Goal: Navigation & Orientation: Find specific page/section

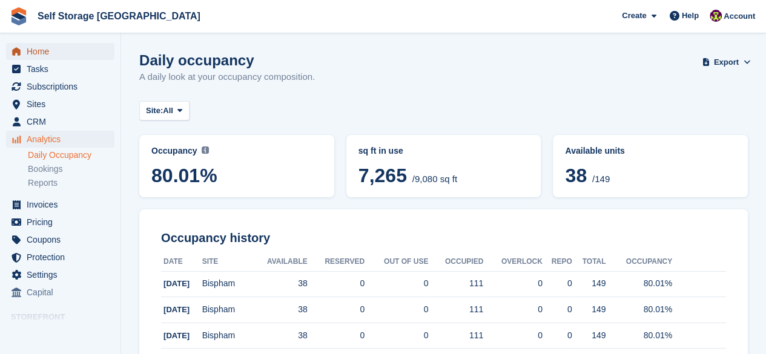
click at [36, 51] on span "Home" at bounding box center [63, 51] width 73 height 17
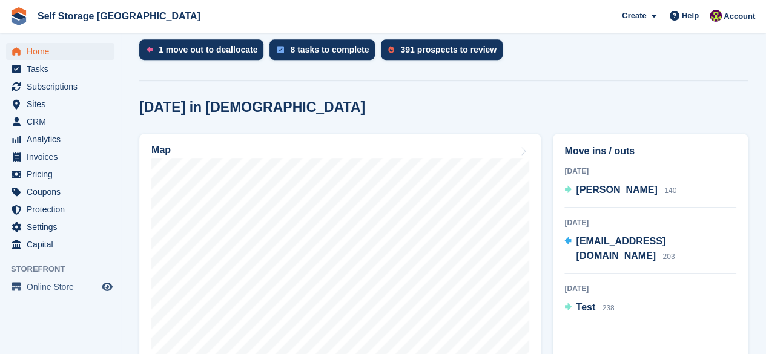
scroll to position [303, 0]
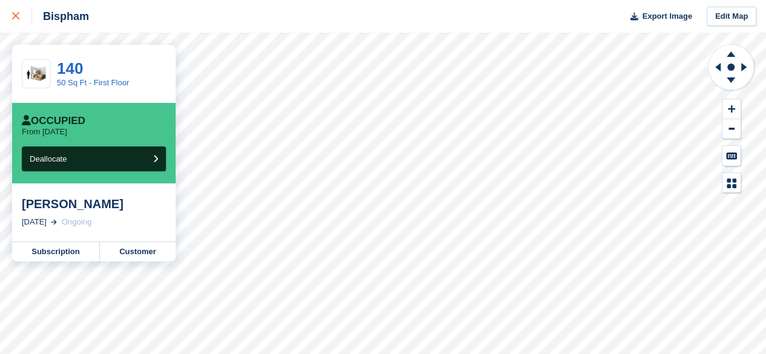
click at [21, 19] on div at bounding box center [22, 16] width 20 height 15
